Goal: Register for event/course

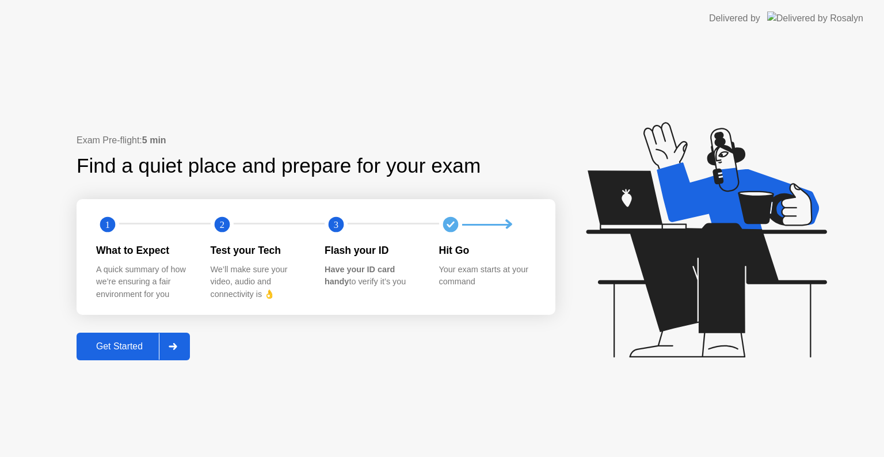
click at [124, 352] on div "Get Started" at bounding box center [119, 346] width 79 height 10
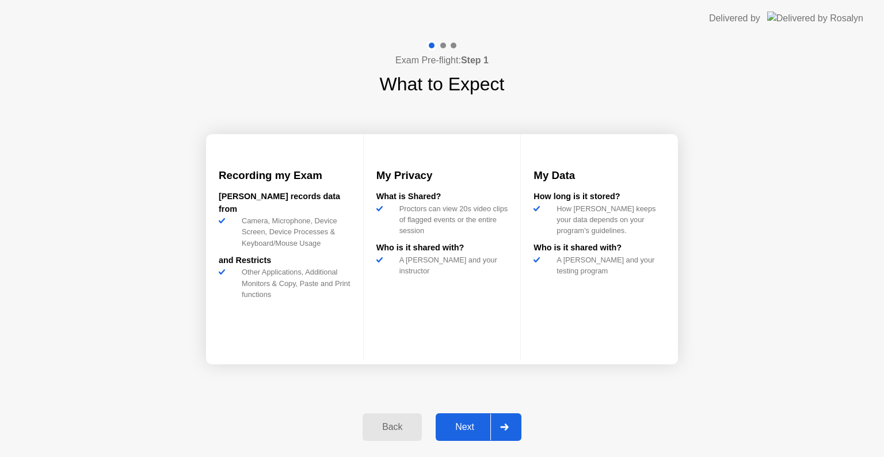
click at [477, 424] on div "Next" at bounding box center [464, 427] width 51 height 10
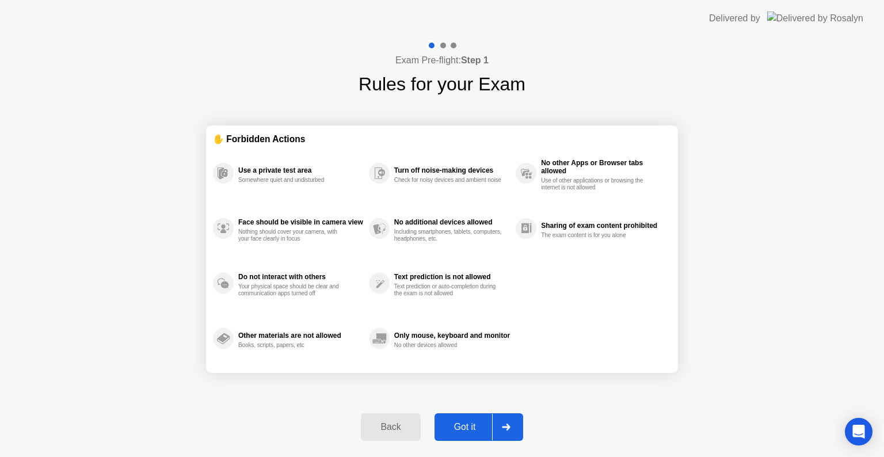
click at [468, 432] on div "Got it" at bounding box center [465, 427] width 54 height 10
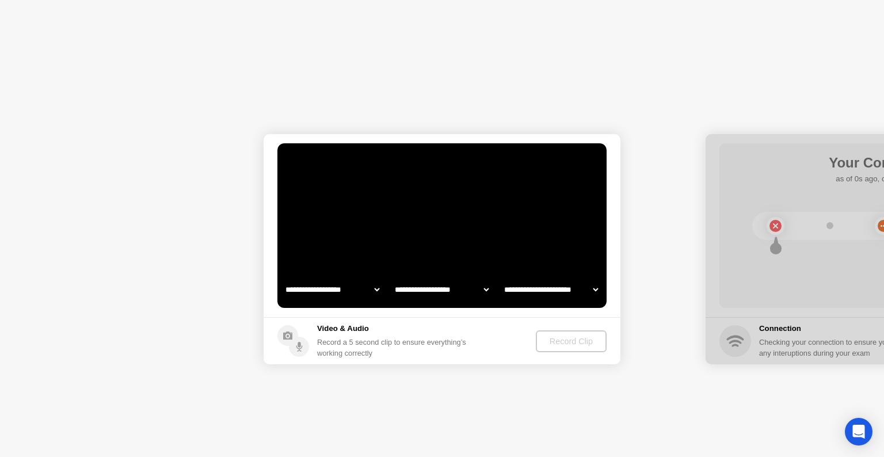
select select "**********"
select select "*******"
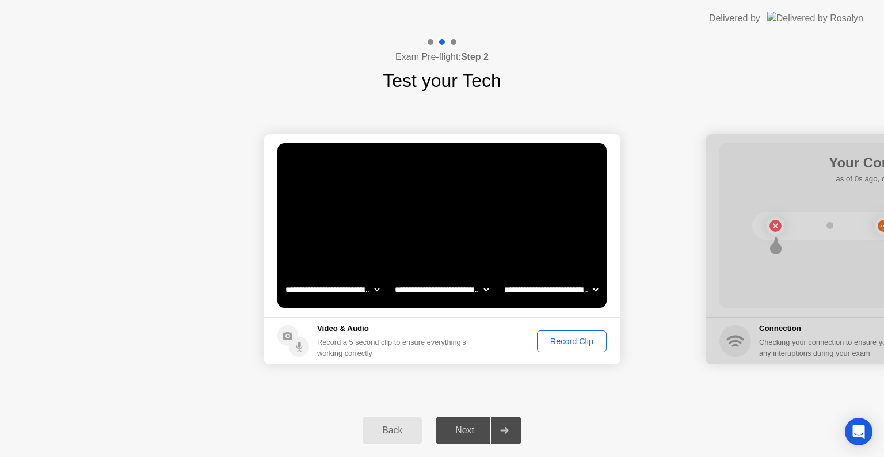
click at [568, 339] on div "Record Clip" at bounding box center [572, 341] width 62 height 9
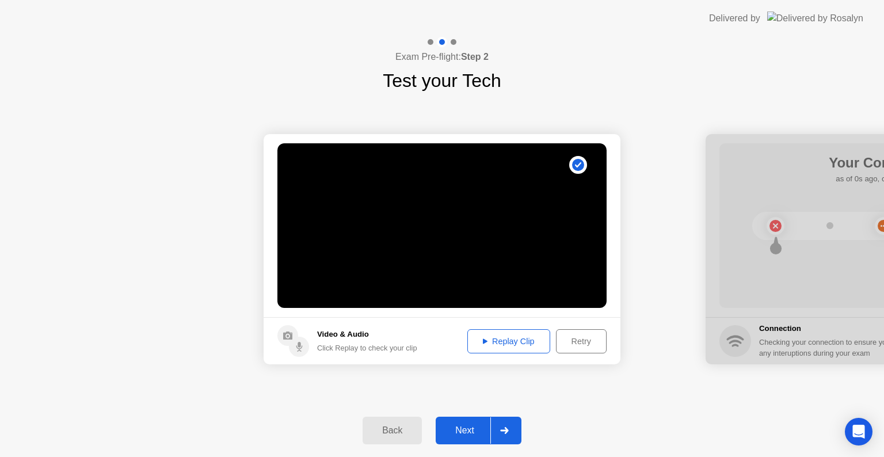
click at [467, 432] on div "Next" at bounding box center [464, 430] width 51 height 10
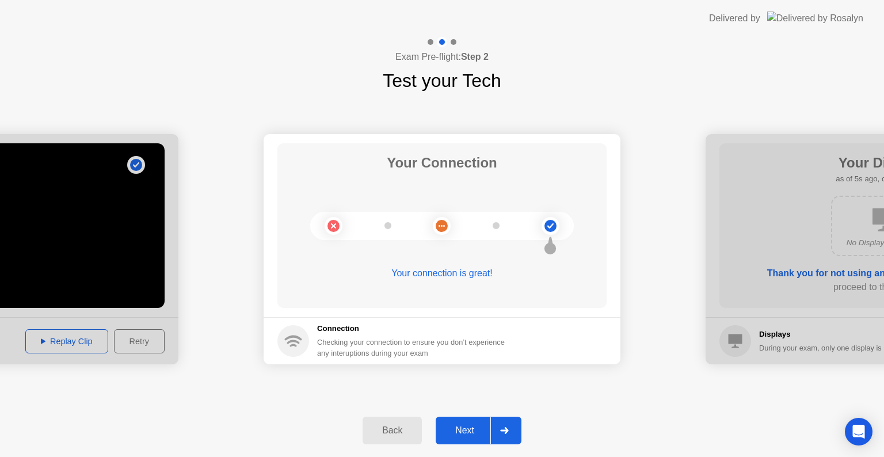
click at [468, 430] on div "Next" at bounding box center [464, 430] width 51 height 10
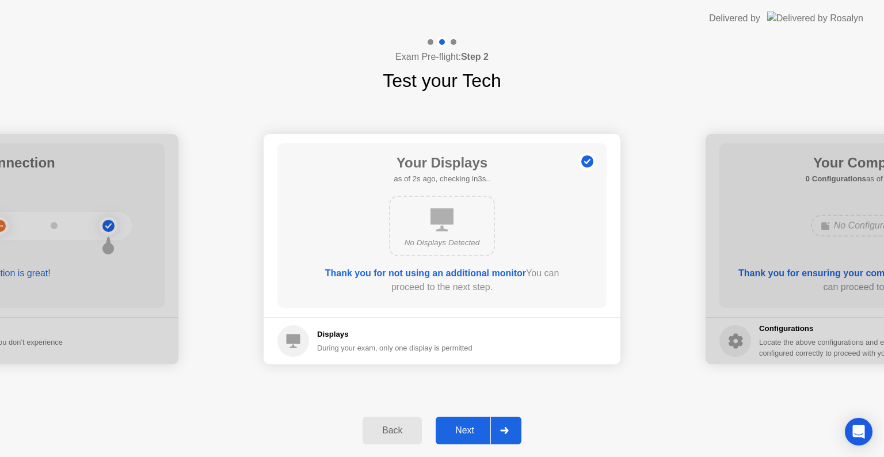
click at [468, 429] on div "Next" at bounding box center [464, 430] width 51 height 10
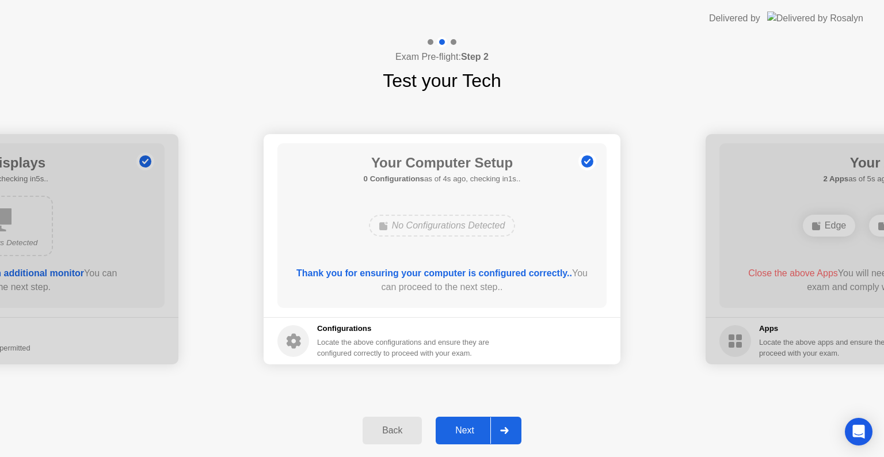
click at [468, 429] on div "Next" at bounding box center [464, 430] width 51 height 10
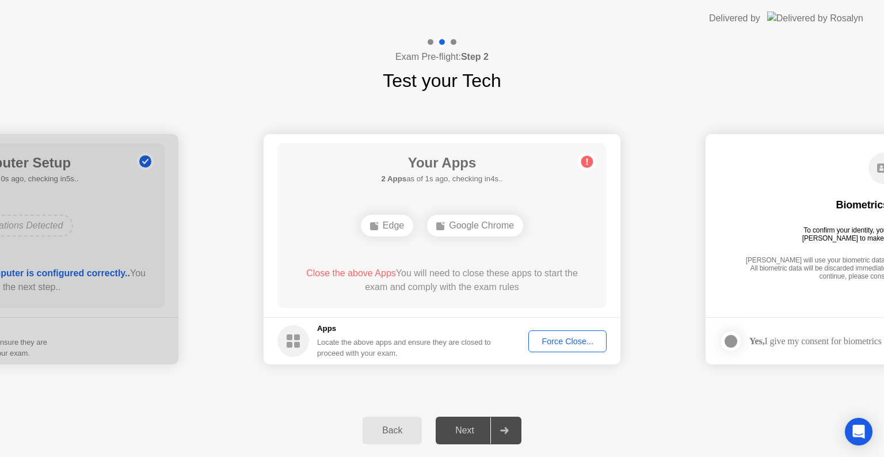
click at [573, 341] on div "Force Close..." at bounding box center [567, 341] width 70 height 9
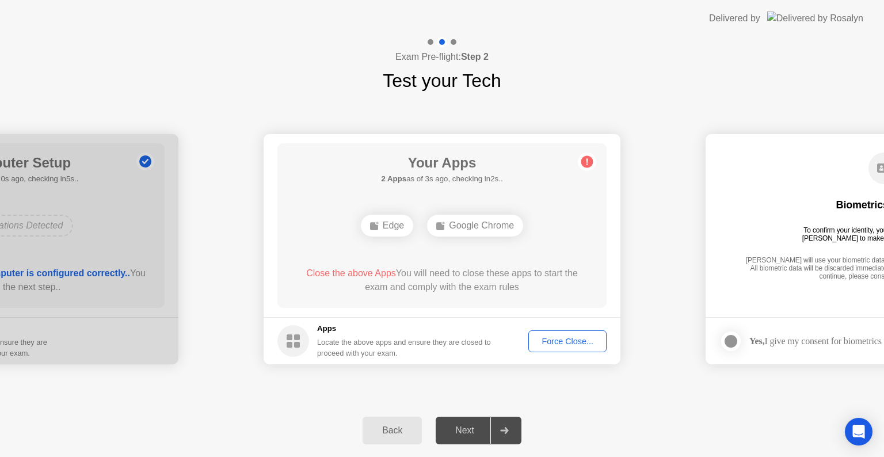
click at [550, 338] on div "Force Close..." at bounding box center [567, 341] width 70 height 9
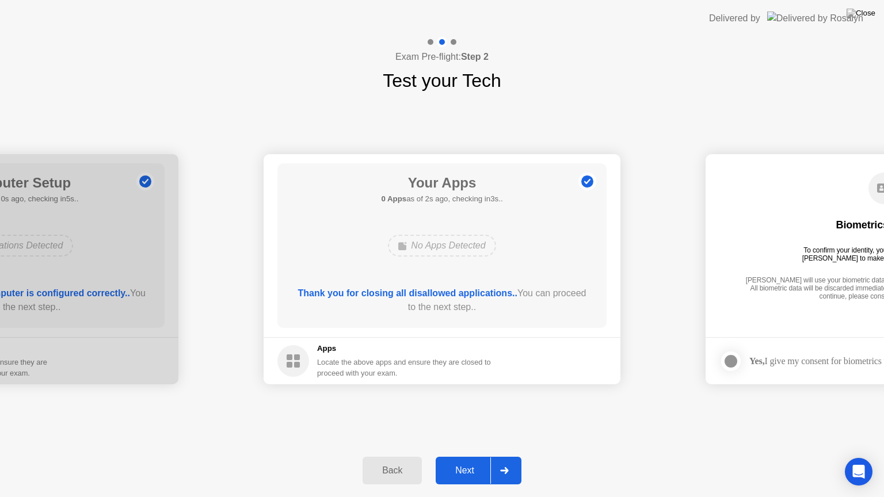
click at [606, 246] on div "Your Apps 0 Apps as of 2s ago, checking in3s.. No Apps Detected Thank you for c…" at bounding box center [441, 245] width 329 height 165
click at [459, 456] on div "Next" at bounding box center [464, 471] width 51 height 10
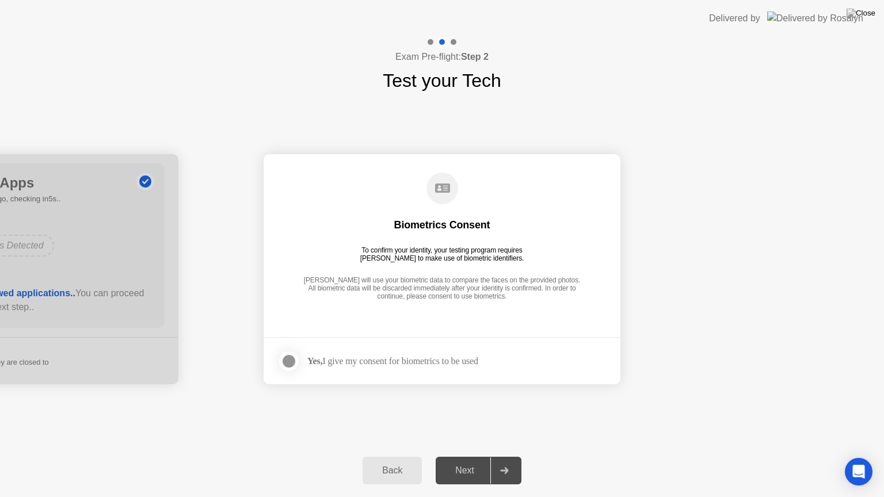
click at [290, 364] on div at bounding box center [289, 362] width 14 height 14
click at [465, 456] on div "Next" at bounding box center [464, 471] width 51 height 10
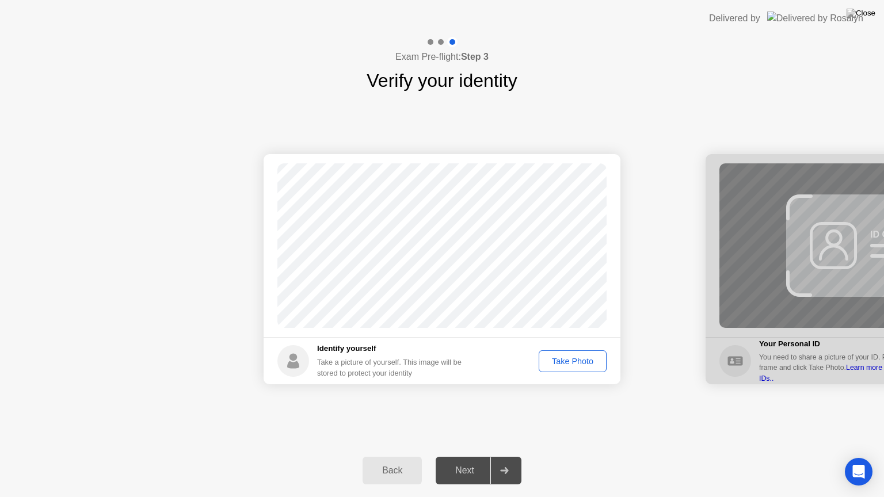
click at [573, 365] on div "Take Photo" at bounding box center [573, 361] width 60 height 9
click at [475, 456] on div "Next" at bounding box center [464, 471] width 51 height 10
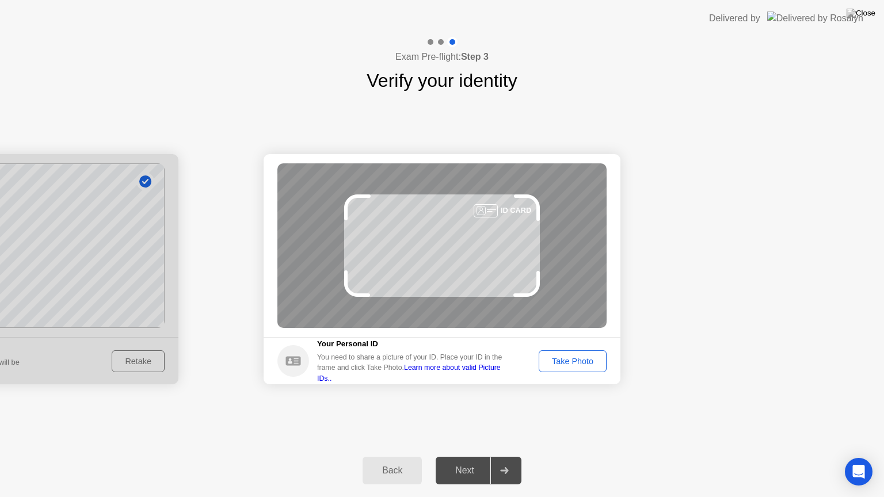
click at [564, 360] on div "Take Photo" at bounding box center [573, 361] width 60 height 9
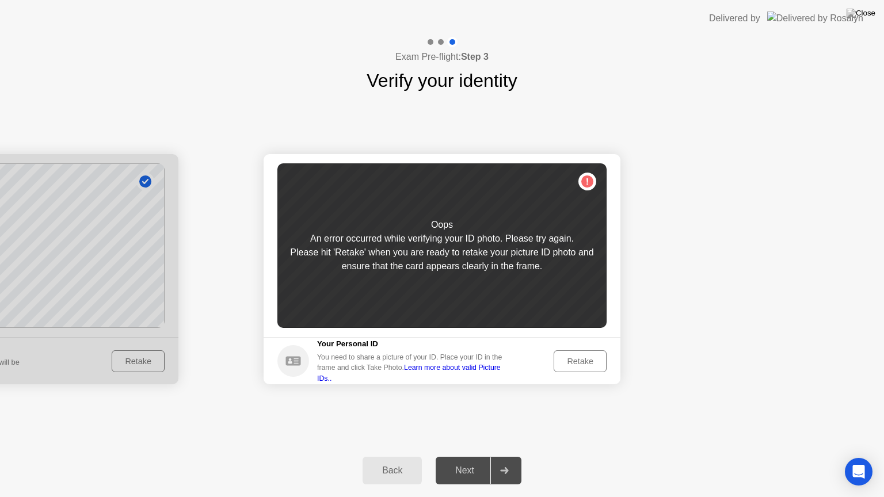
click at [575, 362] on div "Retake" at bounding box center [580, 361] width 45 height 9
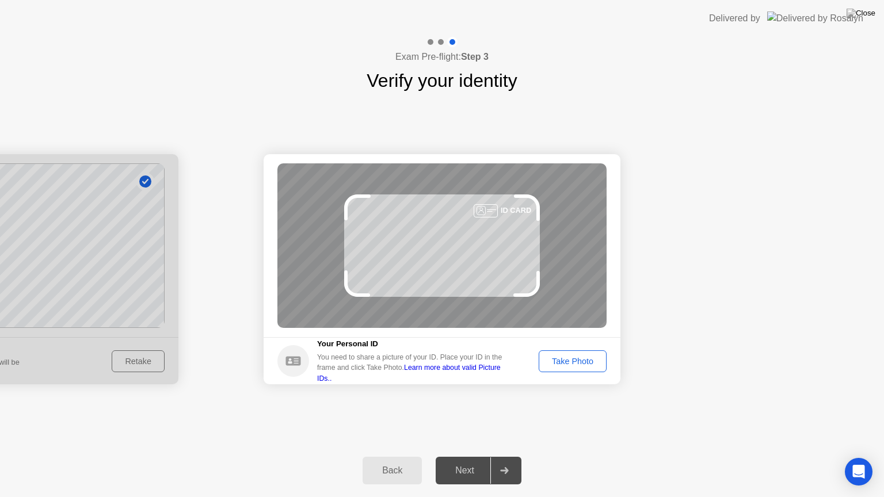
click at [592, 361] on div "Take Photo" at bounding box center [573, 361] width 60 height 9
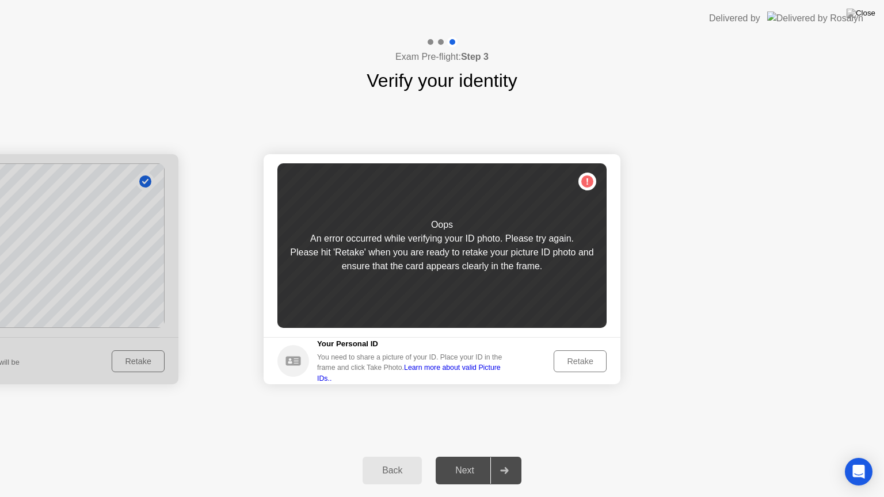
click at [580, 364] on div "Retake" at bounding box center [580, 361] width 45 height 9
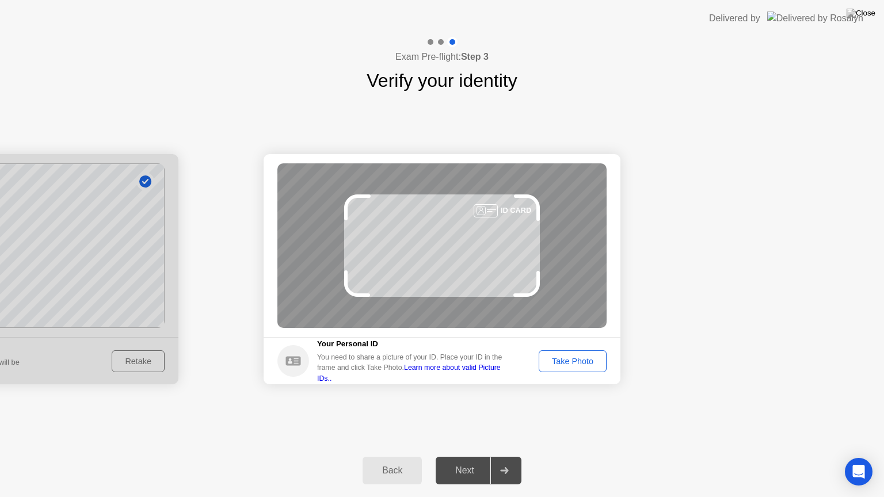
click at [576, 364] on div "Take Photo" at bounding box center [573, 361] width 60 height 9
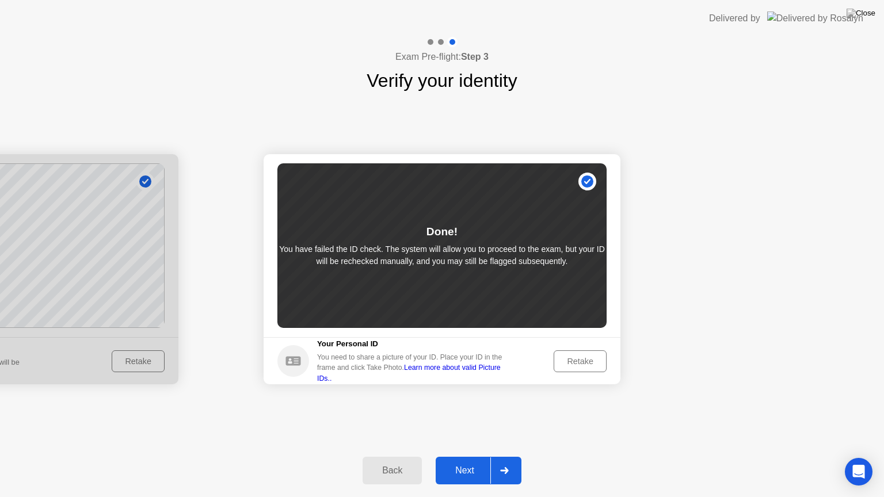
click at [463, 456] on div "Next" at bounding box center [464, 471] width 51 height 10
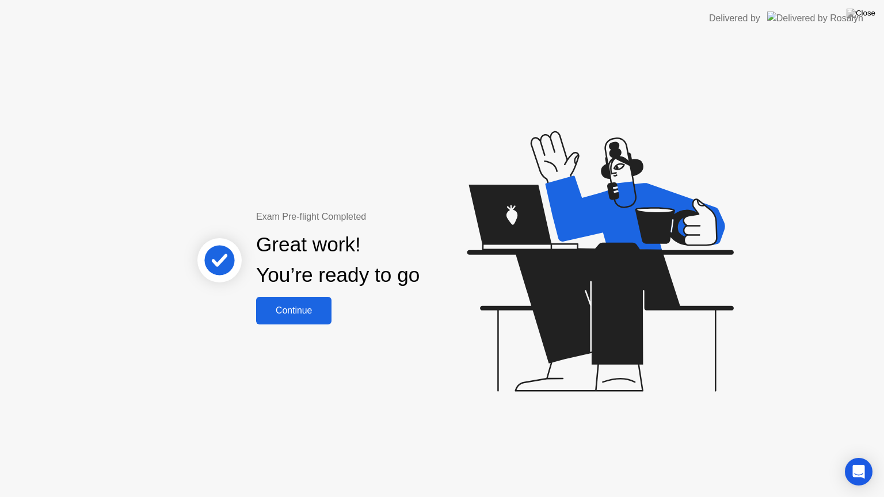
click at [302, 316] on div "Continue" at bounding box center [294, 311] width 68 height 10
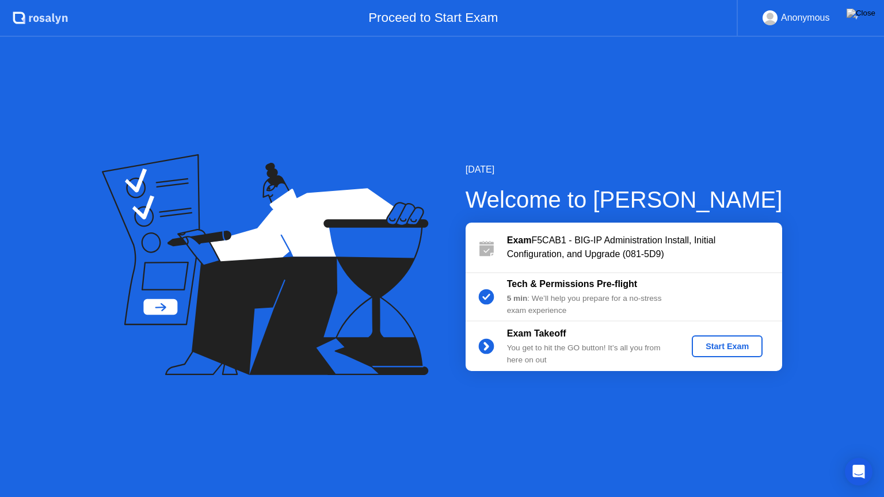
click at [733, 345] on div "Start Exam" at bounding box center [727, 346] width 62 height 9
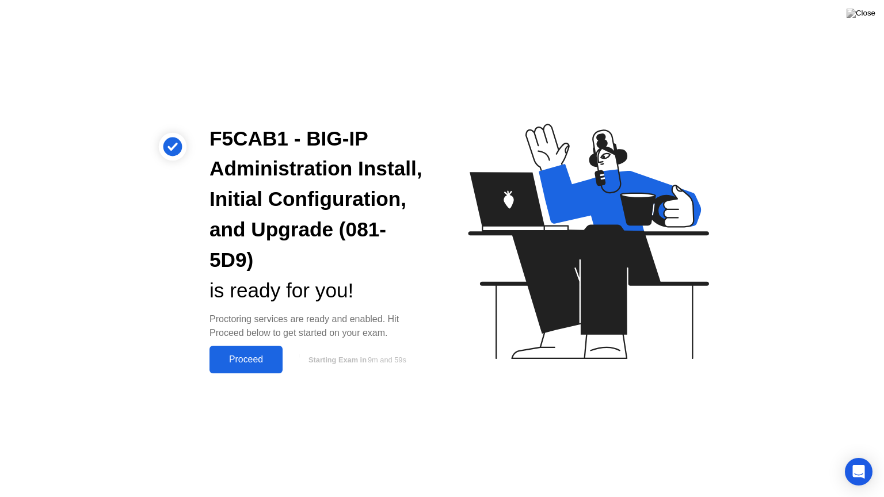
click at [236, 364] on div "Proceed" at bounding box center [246, 360] width 66 height 10
